Goal: Check status: Check status

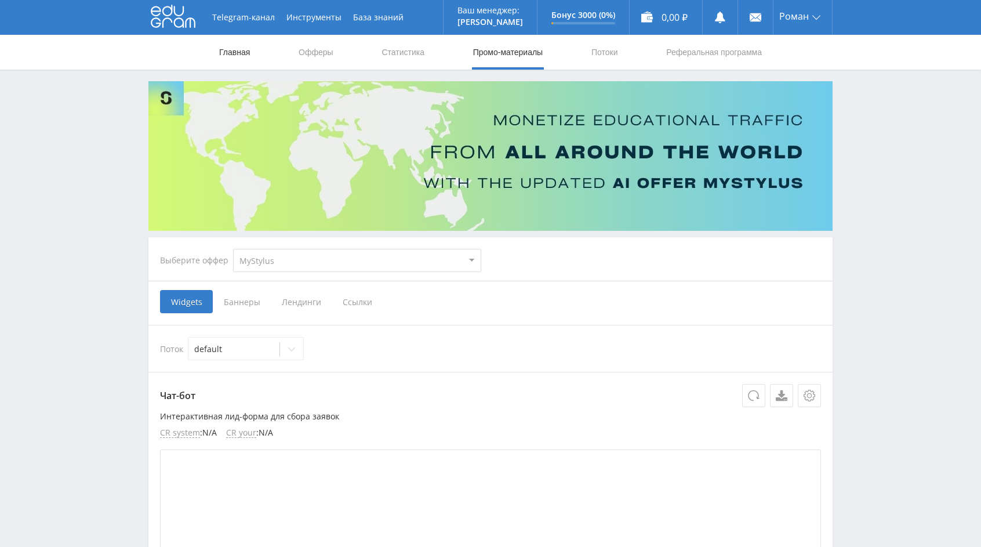
click at [238, 55] on link "Главная" at bounding box center [234, 52] width 33 height 35
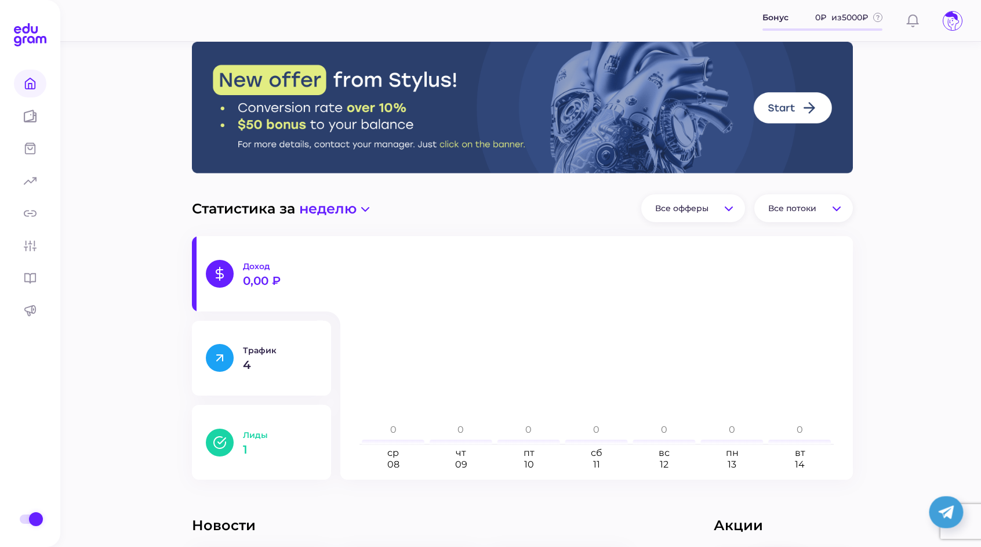
click at [270, 448] on p "1" at bounding box center [280, 450] width 74 height 12
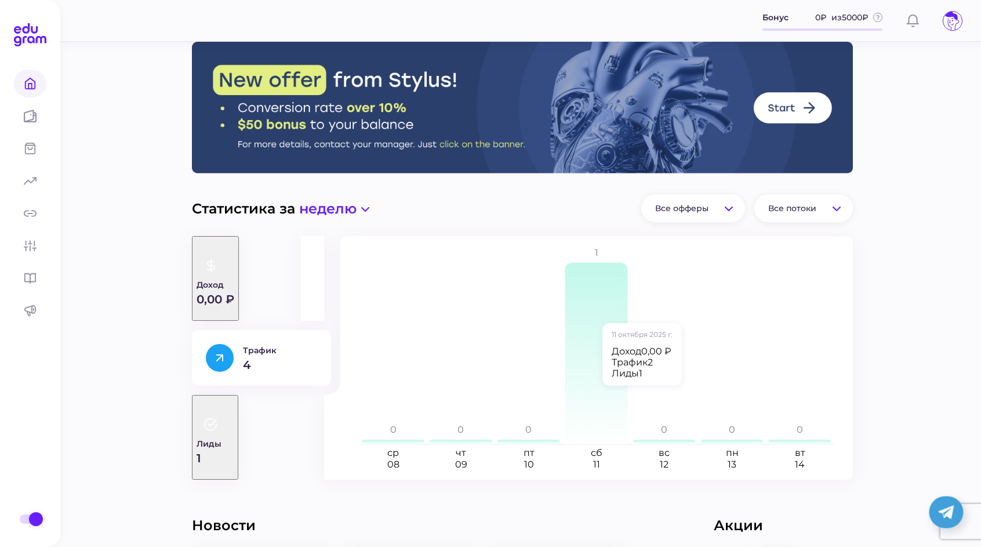
click at [605, 317] on icon at bounding box center [596, 354] width 63 height 182
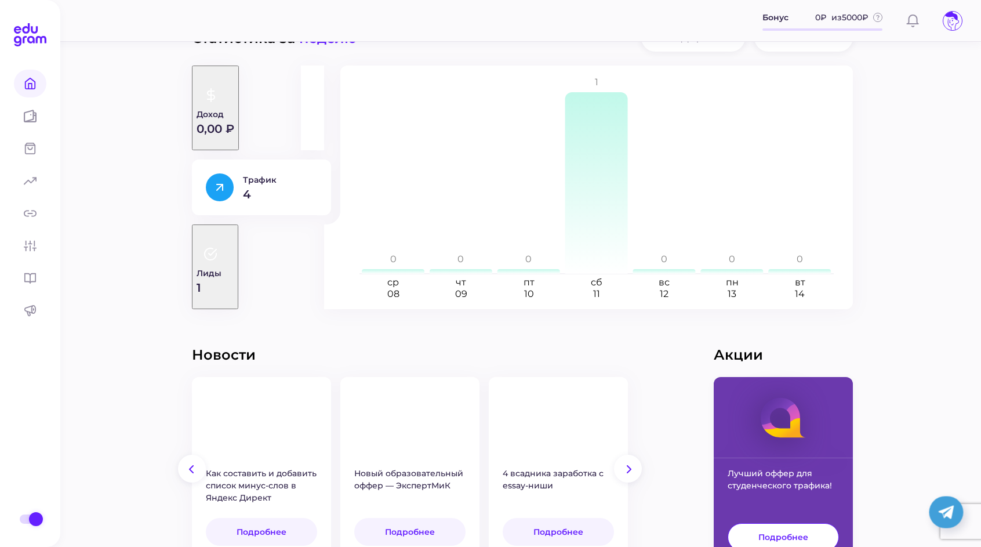
scroll to position [171, 0]
click at [55, 183] on span "Статистика" at bounding box center [81, 181] width 70 height 11
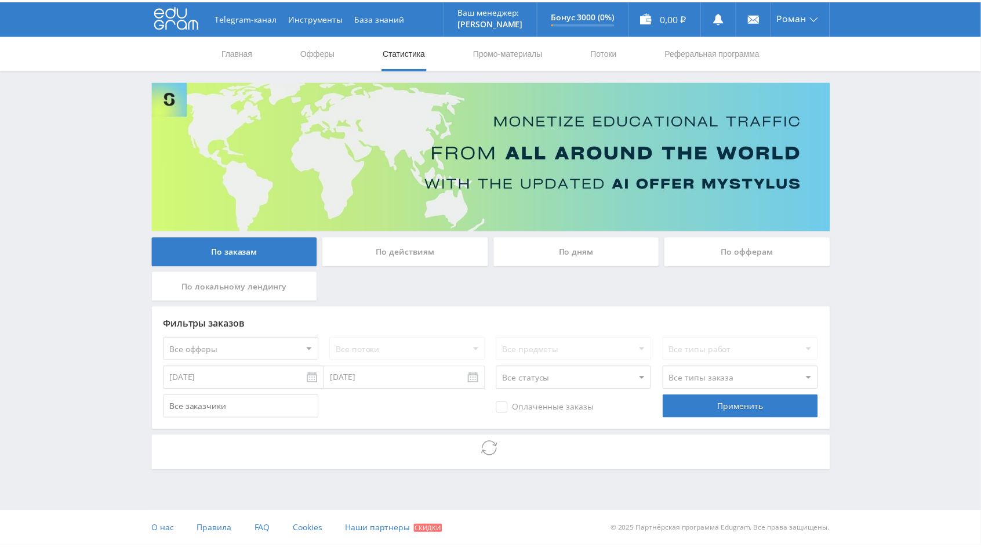
scroll to position [74, 0]
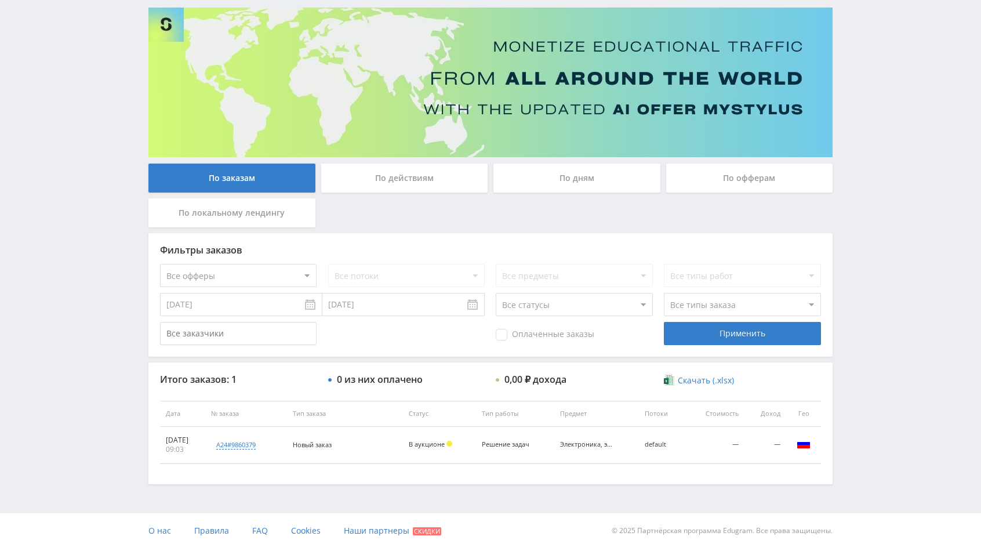
click at [455, 187] on div "По действиям" at bounding box center [404, 178] width 167 height 29
click at [0, 0] on input "По действиям" at bounding box center [0, 0] width 0 height 0
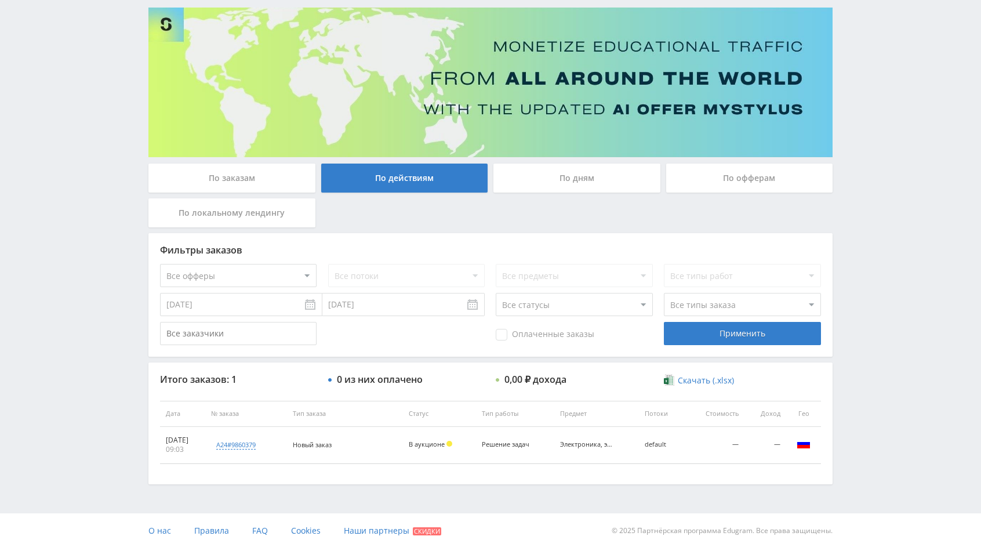
scroll to position [0, 0]
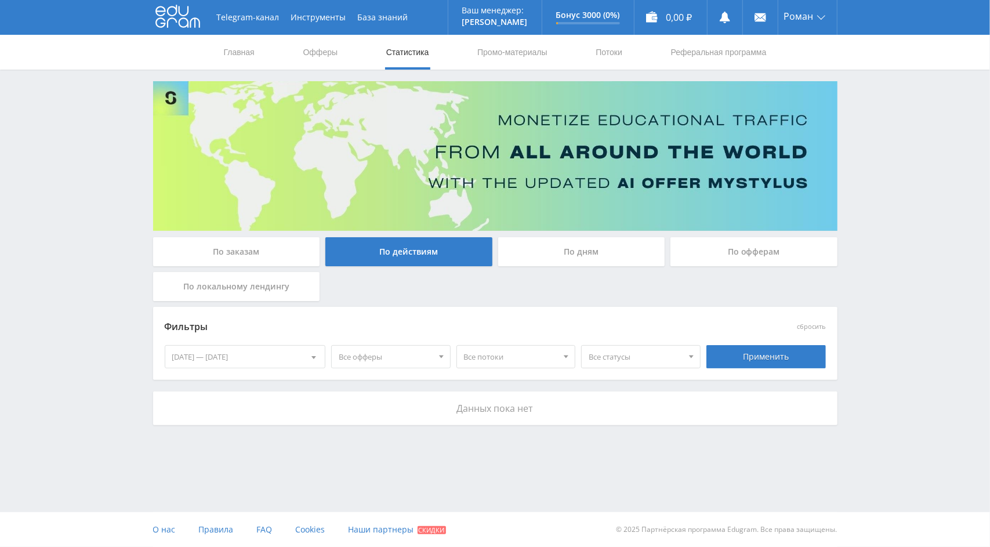
click at [541, 247] on div "По дням" at bounding box center [581, 251] width 167 height 29
click at [0, 0] on input "По дням" at bounding box center [0, 0] width 0 height 0
